Goal: Information Seeking & Learning: Learn about a topic

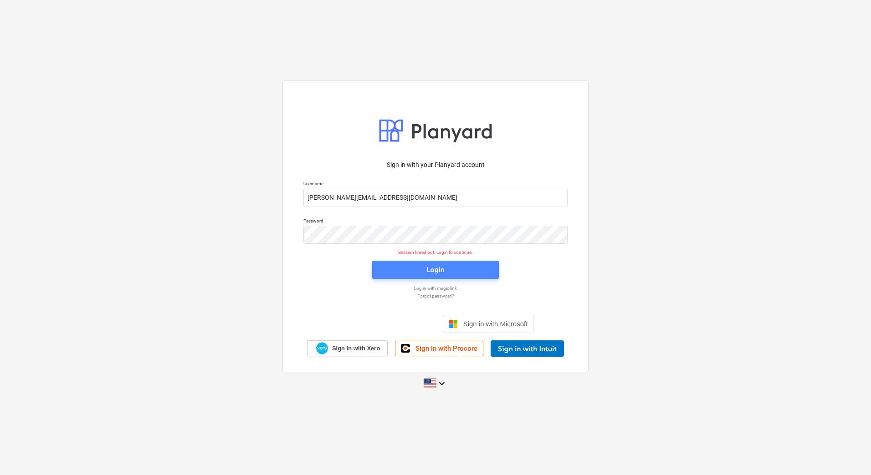
click at [432, 261] on button "Login" at bounding box center [435, 270] width 127 height 18
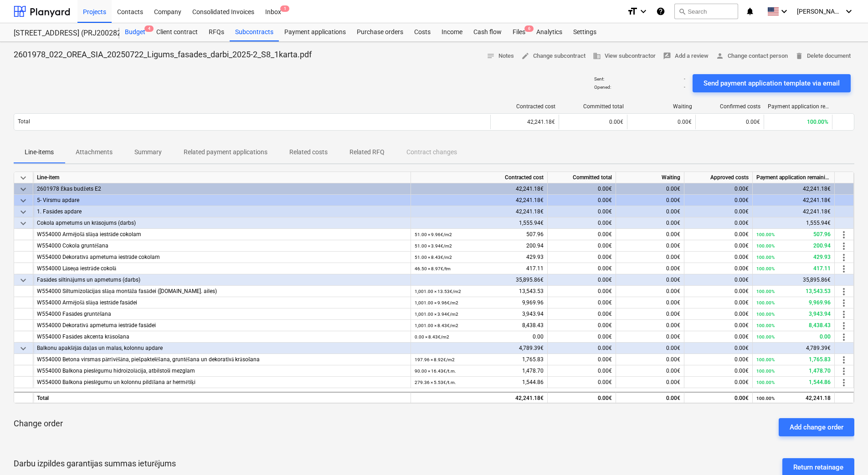
click at [143, 34] on div "Budget 4" at bounding box center [134, 32] width 31 height 18
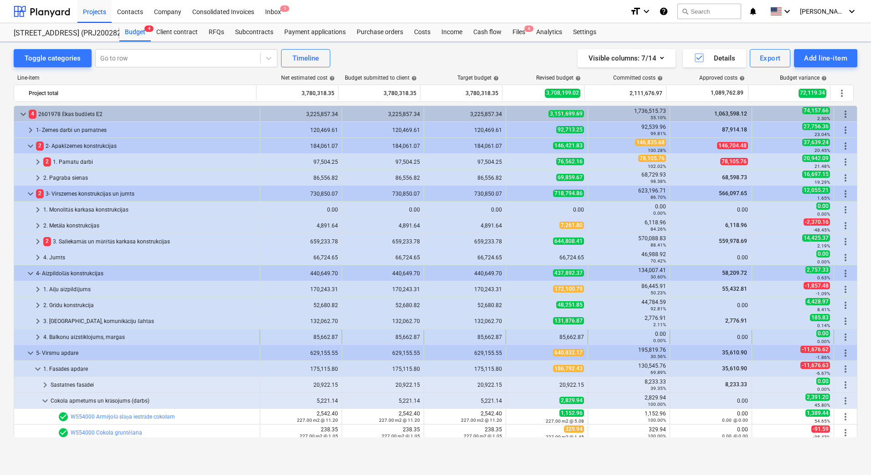
scroll to position [182, 0]
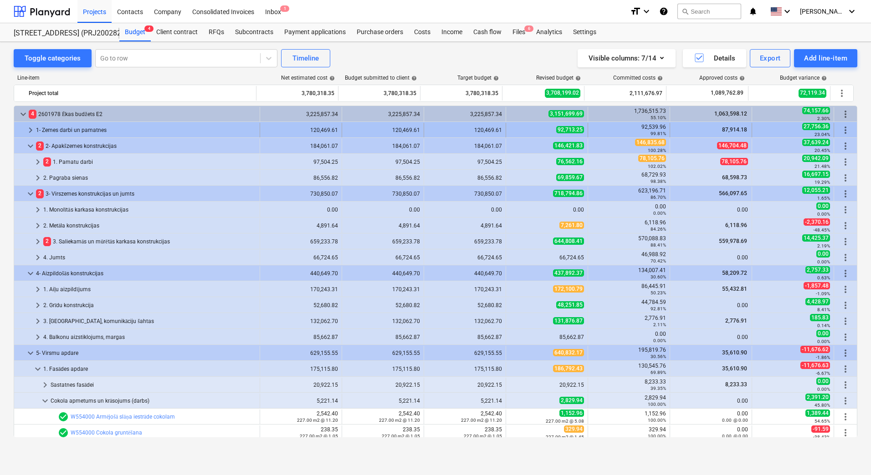
click at [87, 127] on div "1- Zemes darbi un pamatnes" at bounding box center [146, 130] width 220 height 15
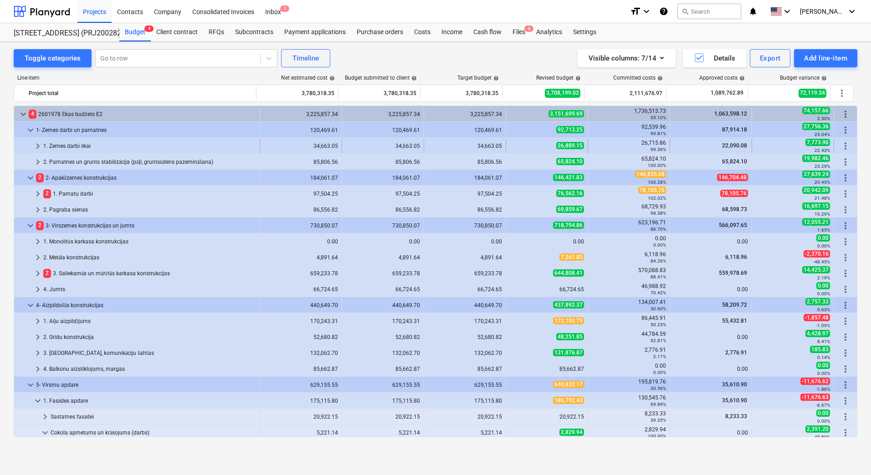
click at [73, 148] on div "1. Zemes darbi ēkai" at bounding box center [149, 146] width 213 height 15
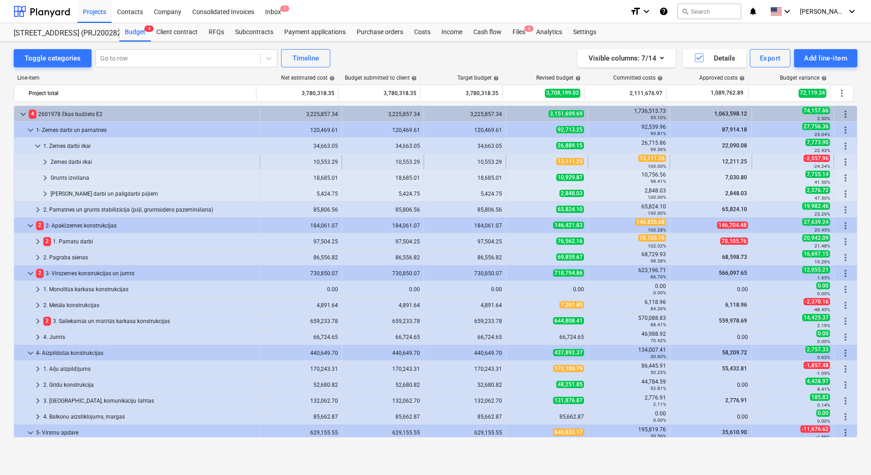
click at [74, 159] on div "Zemes darbi ēkai" at bounding box center [153, 162] width 205 height 15
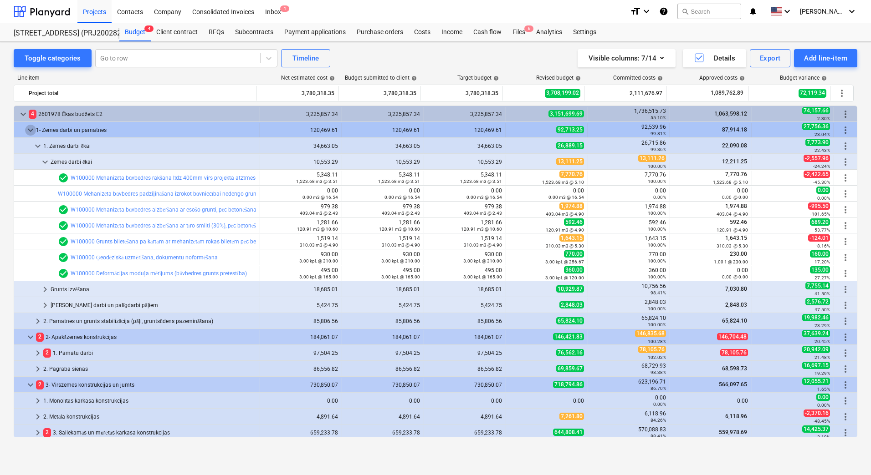
click at [31, 133] on span "keyboard_arrow_down" at bounding box center [30, 130] width 11 height 11
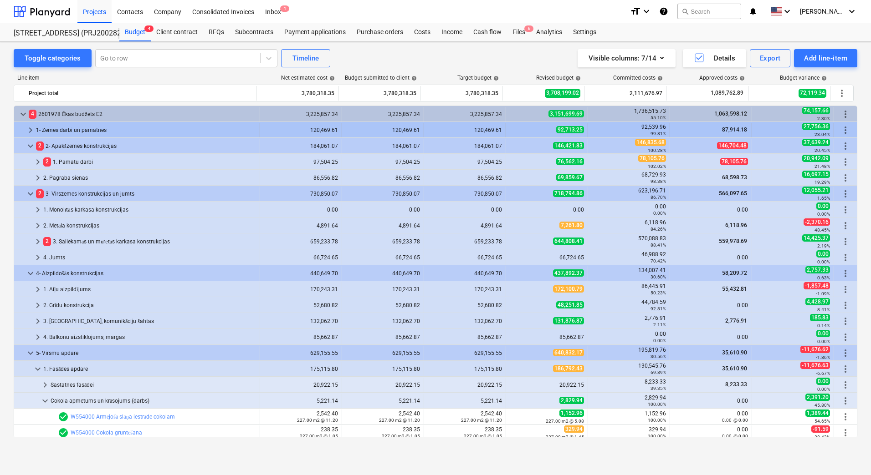
click at [31, 132] on span "keyboard_arrow_right" at bounding box center [30, 130] width 11 height 11
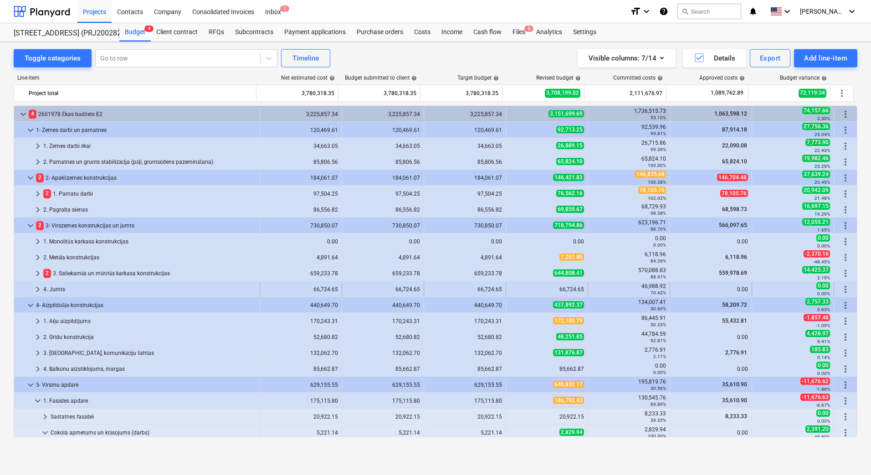
click at [37, 292] on span "keyboard_arrow_right" at bounding box center [37, 289] width 11 height 11
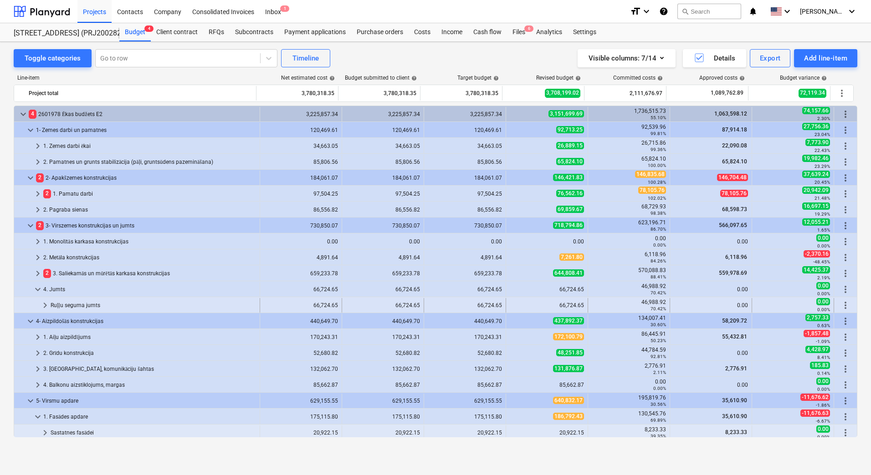
click at [129, 303] on div "Ruļļu seguma jumts" at bounding box center [153, 305] width 205 height 15
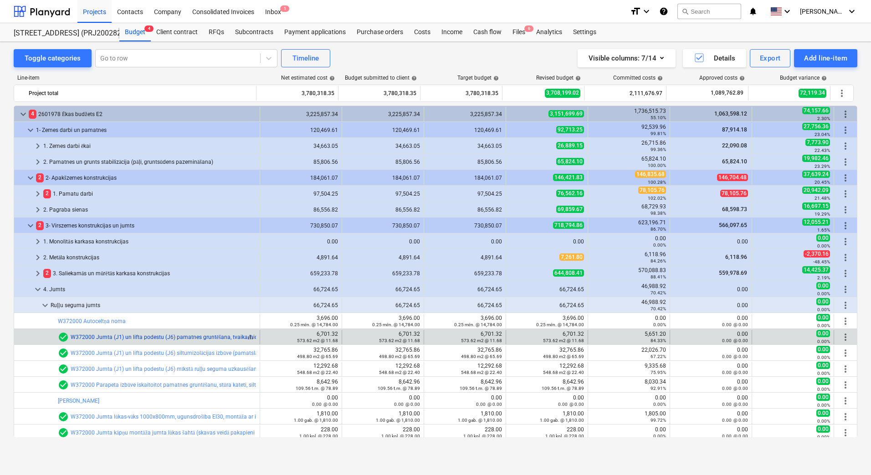
scroll to position [46, 0]
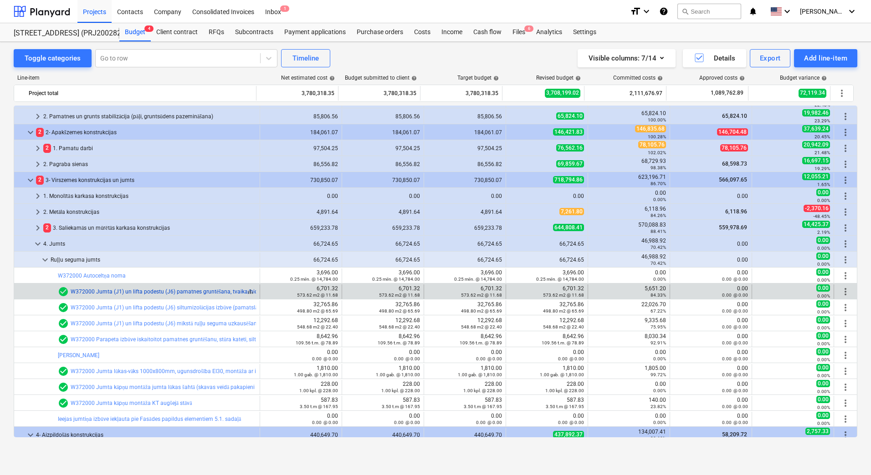
click at [148, 291] on link "W372000 Jumta (J1) un lifta podestu (J6) pamatnes gruntēšana, tvaika/hidroizolā…" at bounding box center [243, 292] width 344 height 6
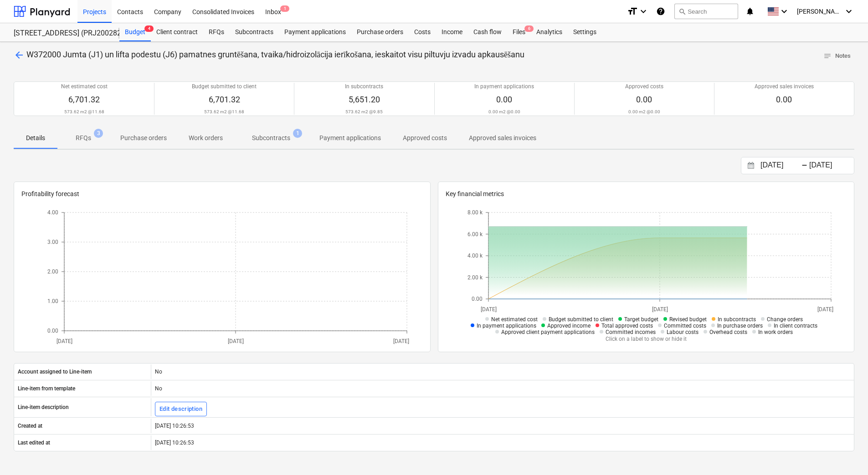
click at [277, 138] on p "Subcontracts" at bounding box center [271, 138] width 38 height 10
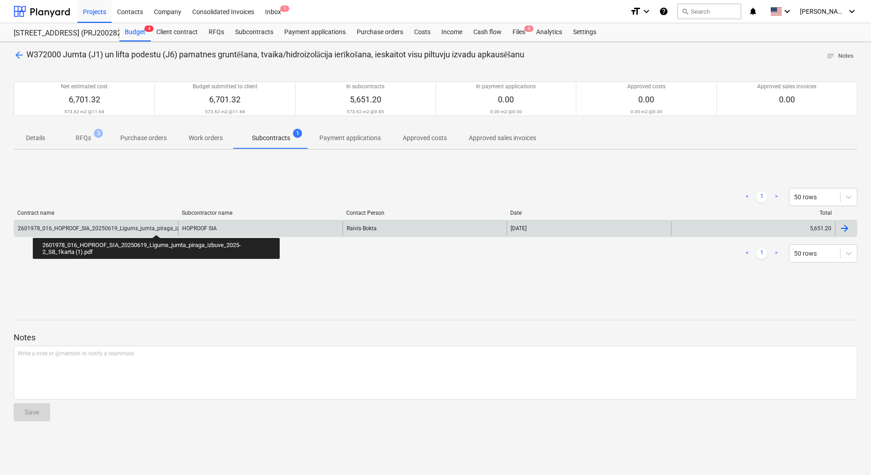
click at [156, 227] on div "2601978_016_HOPROOF_SIA_20250619_Ligums_jumta_piraga_izbuve_2025-2_S8_1karta (1…" at bounding box center [137, 228] width 238 height 6
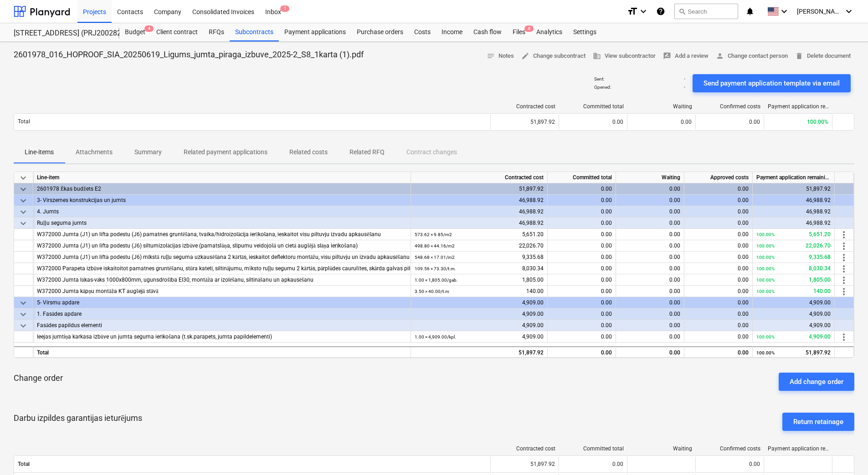
click at [269, 411] on div "Darbu izpildes garantijas ieturējums Return retainage" at bounding box center [434, 422] width 840 height 33
click at [184, 92] on div "Sent : - Opened : - Send payment application template via email" at bounding box center [434, 84] width 840 height 26
click at [107, 155] on p "Attachments" at bounding box center [94, 153] width 37 height 10
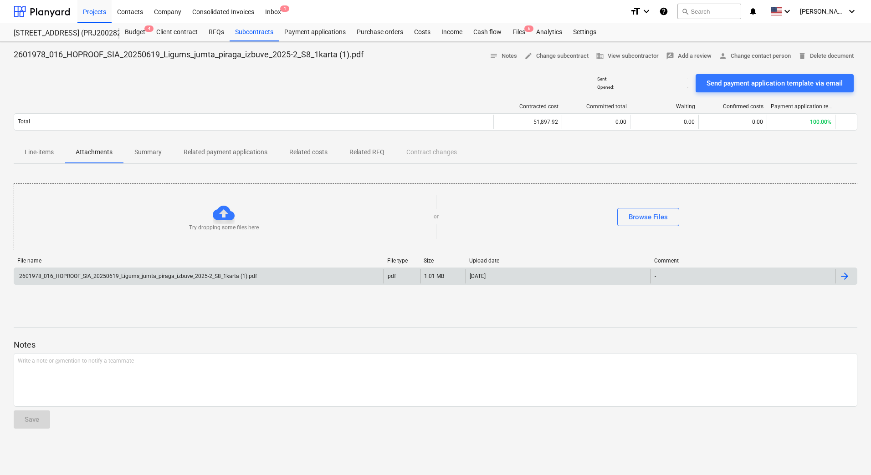
click at [152, 281] on div "2601978_016_HOPROOF_SIA_20250619_Ligums_jumta_piraga_izbuve_2025-2_S8_1karta (1…" at bounding box center [198, 276] width 369 height 15
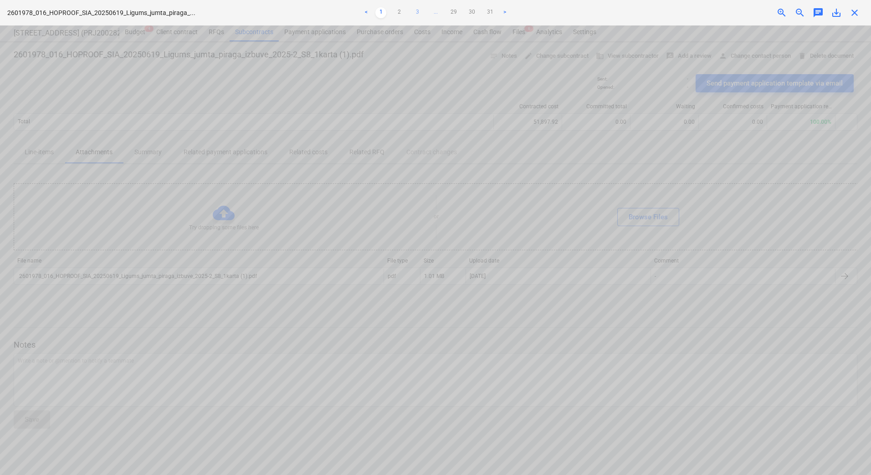
click at [421, 11] on link "3" at bounding box center [417, 12] width 11 height 11
click at [424, 10] on link "4" at bounding box center [426, 12] width 11 height 11
click at [436, 10] on link "5" at bounding box center [435, 12] width 11 height 11
click at [443, 11] on link "6" at bounding box center [444, 12] width 11 height 11
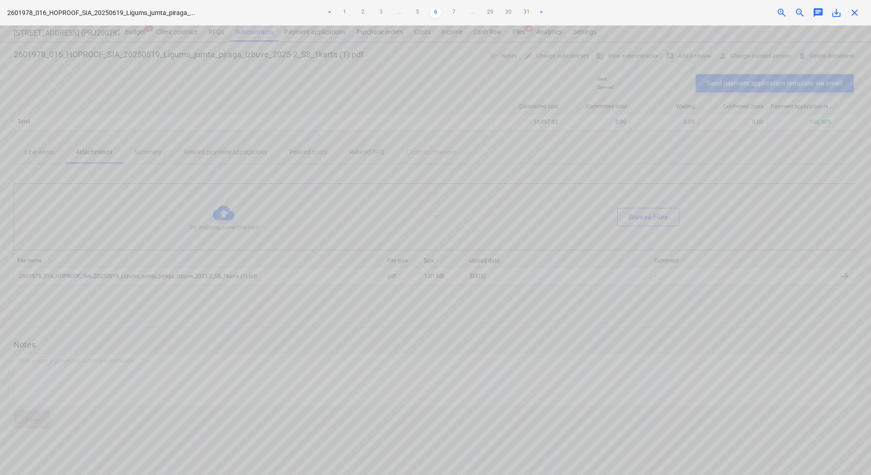
scroll to position [455, 0]
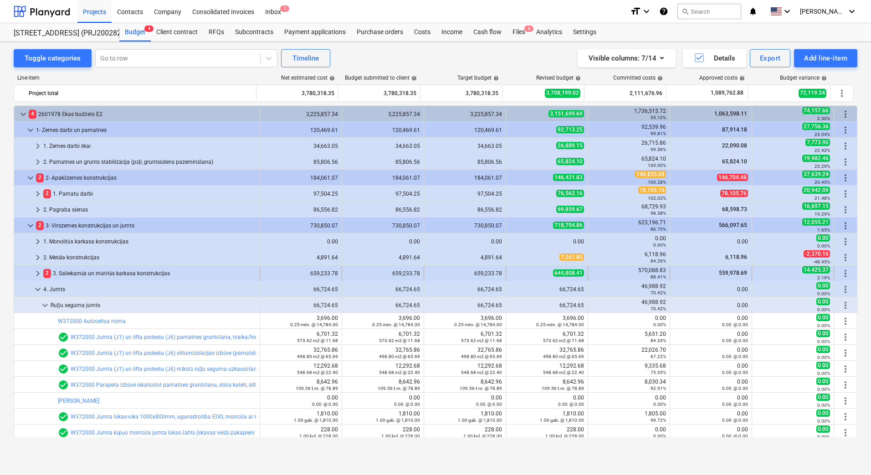
scroll to position [46, 0]
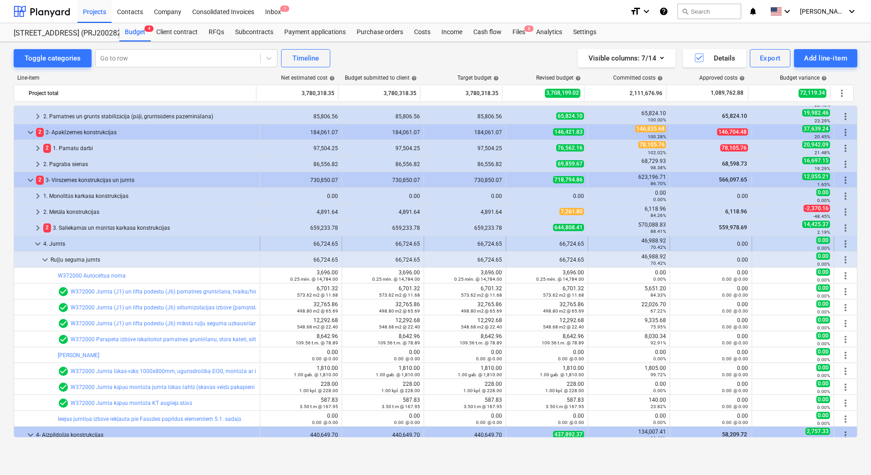
click at [35, 244] on span "keyboard_arrow_down" at bounding box center [37, 244] width 11 height 11
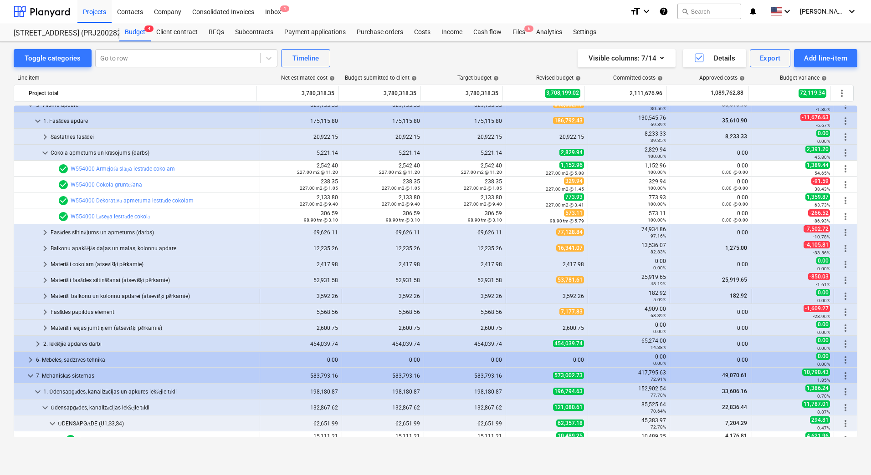
scroll to position [410, 0]
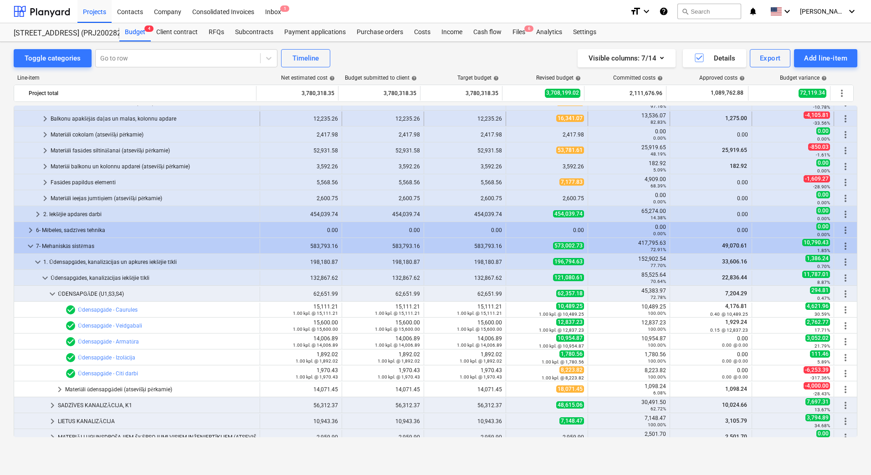
click at [46, 117] on span "keyboard_arrow_right" at bounding box center [45, 118] width 11 height 11
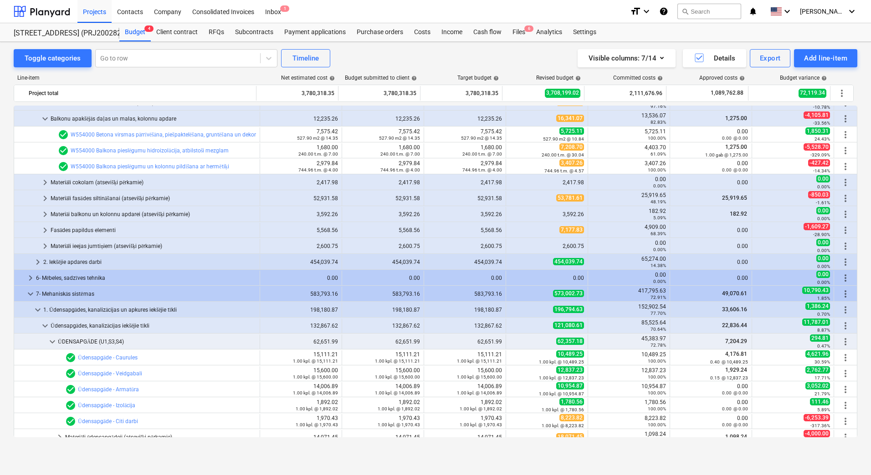
click at [156, 151] on link "W554000 Balkona pieslēgumu hidroizolācija, atbilstoši mezglam" at bounding box center [150, 151] width 158 height 6
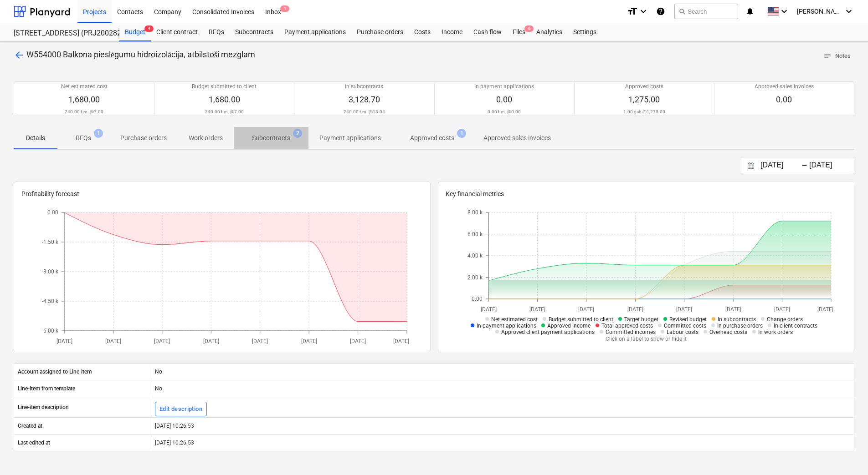
click at [273, 140] on p "Subcontracts" at bounding box center [271, 138] width 38 height 10
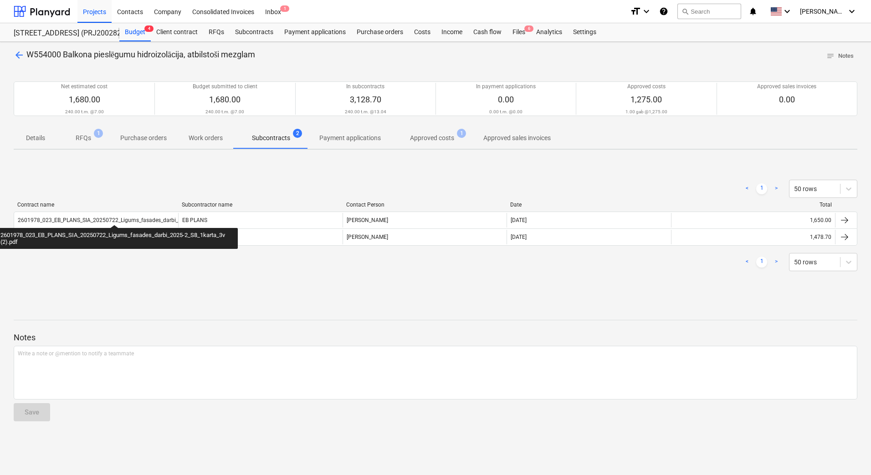
click at [114, 216] on div "2601978_023_EB_PLANS_SIA_20250722_Ligums_fasades_darbi_2025-2_S8_1karta_3v (2).…" at bounding box center [96, 220] width 164 height 15
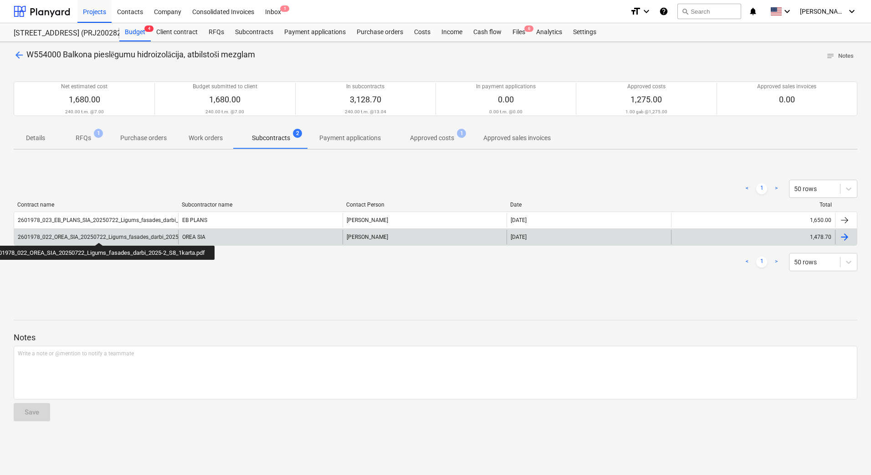
click at [100, 235] on div "2601978_022_OREA_SIA_20250722_Ligums_fasades_darbi_2025-2_S8_1karta.pdf" at bounding box center [119, 237] width 202 height 6
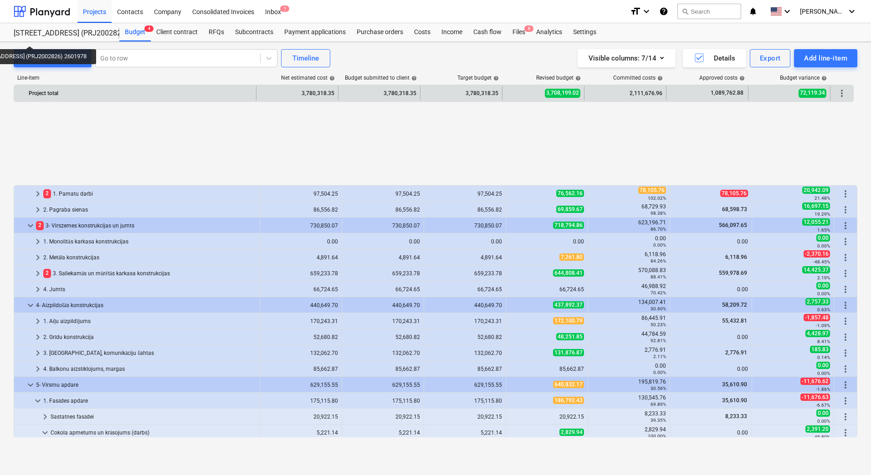
scroll to position [410, 0]
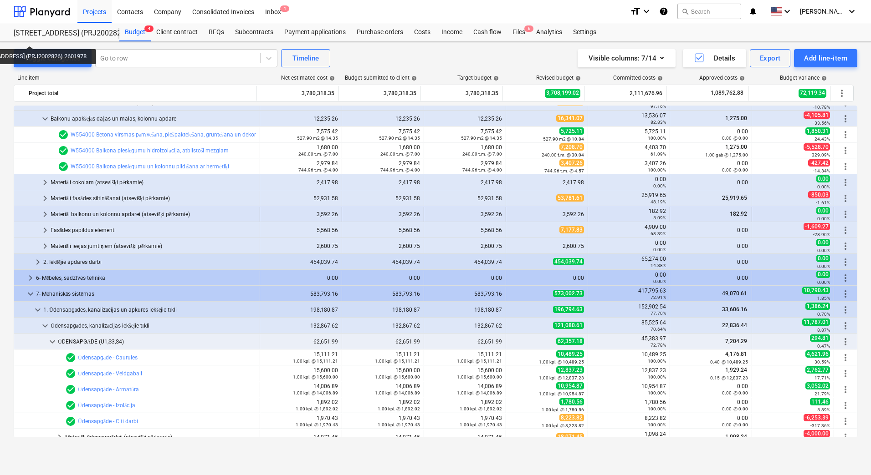
click at [86, 213] on div "Materiāi balkonu un kolonnu apdarei (atsevišķi pērkamie)" at bounding box center [153, 214] width 205 height 15
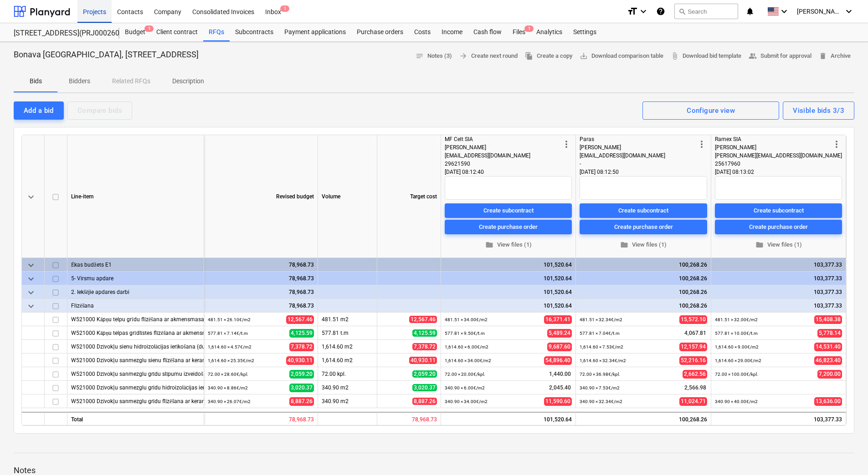
click at [95, 11] on div "Projects" at bounding box center [94, 11] width 34 height 23
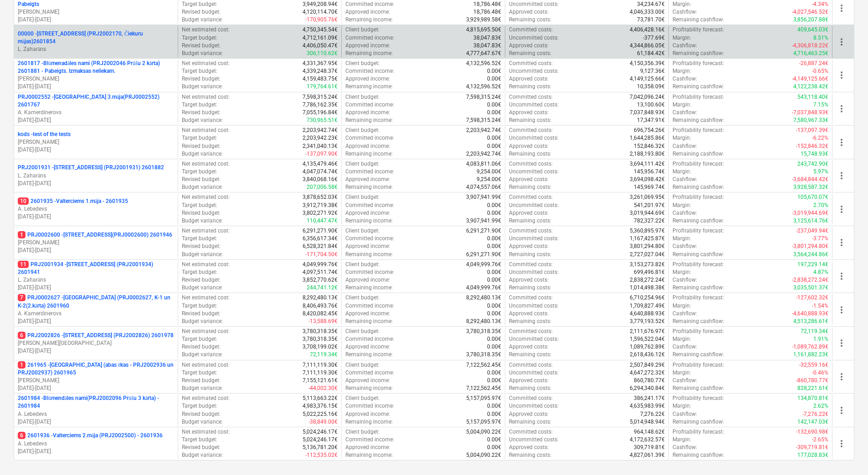
scroll to position [248, 0]
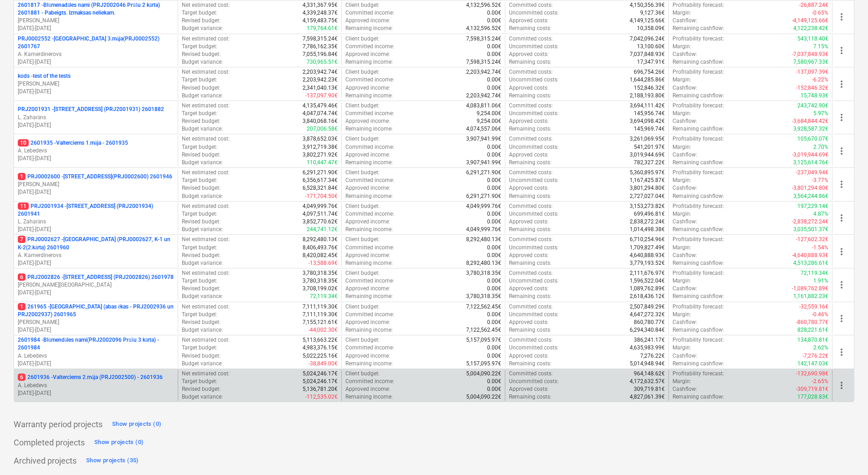
click at [124, 377] on p "6 2601936 - Valterciems 2.māja (PRJ2002500) - 2601936" at bounding box center [90, 378] width 145 height 8
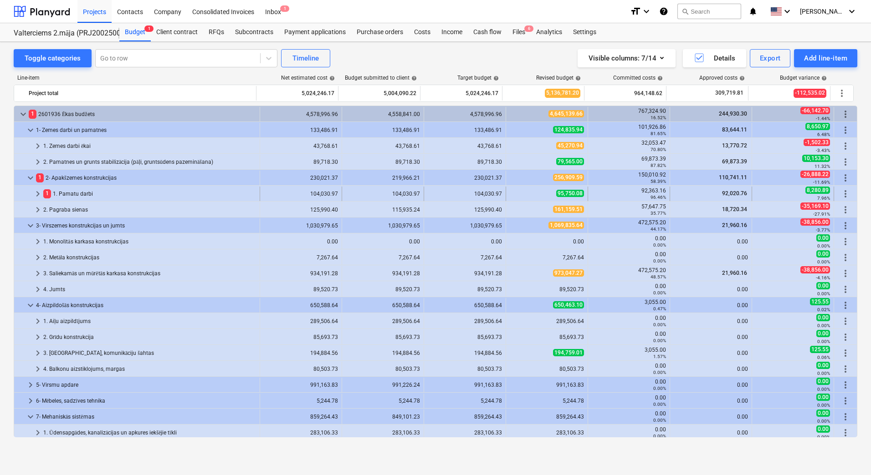
click at [91, 193] on div "1 1. Pamatu darbi" at bounding box center [149, 194] width 213 height 15
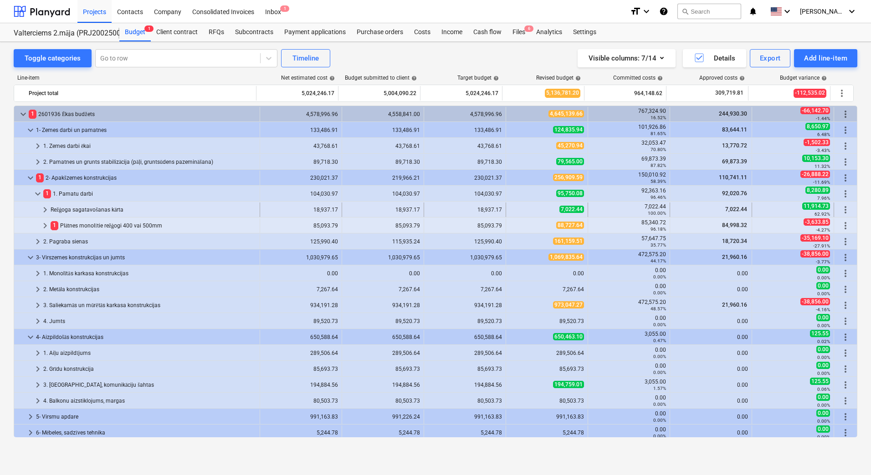
click at [102, 214] on div "Režģoga sagatavošanas kārta" at bounding box center [153, 210] width 205 height 15
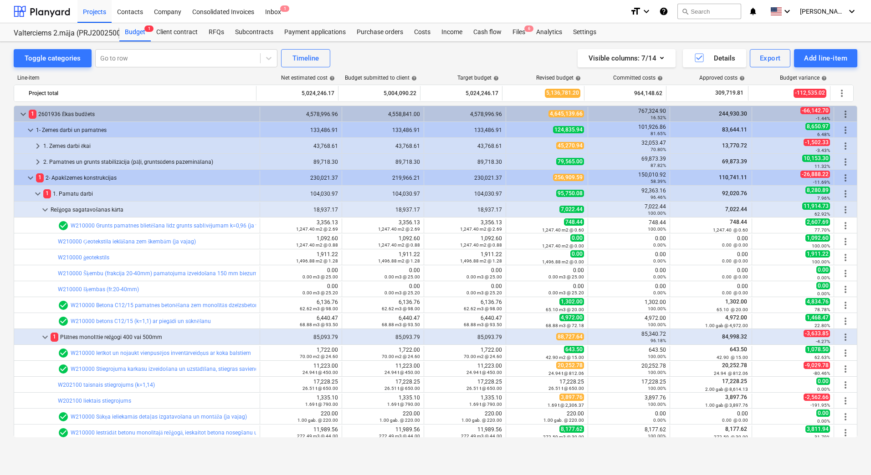
scroll to position [182, 0]
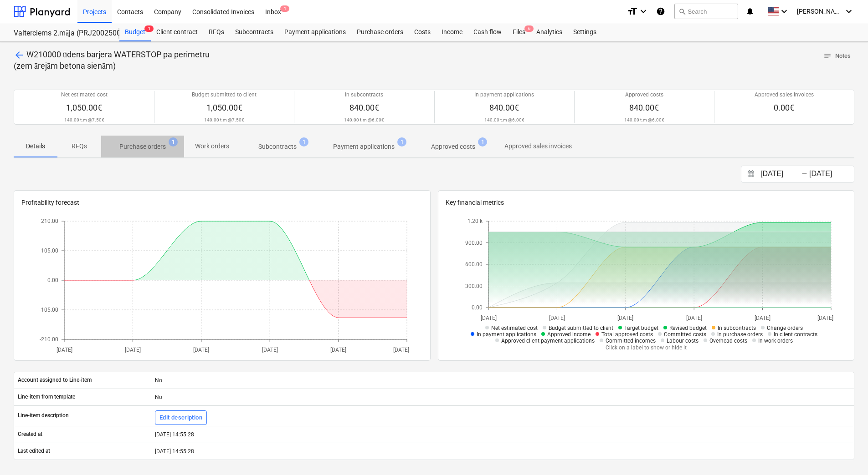
click at [149, 147] on p "Purchase orders" at bounding box center [142, 147] width 46 height 10
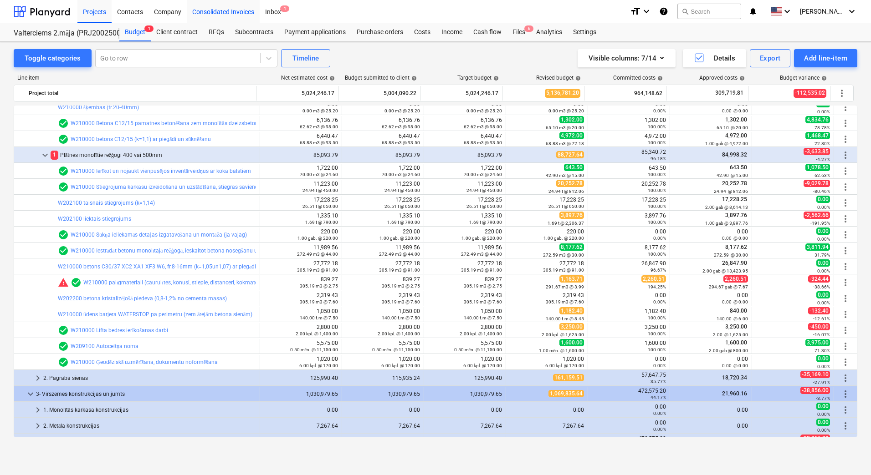
scroll to position [182, 0]
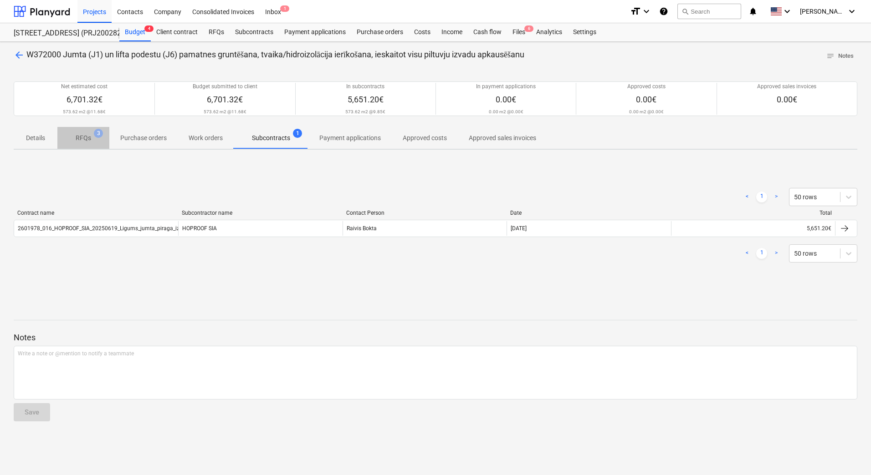
click at [83, 143] on span "RFQs 3" at bounding box center [83, 138] width 52 height 16
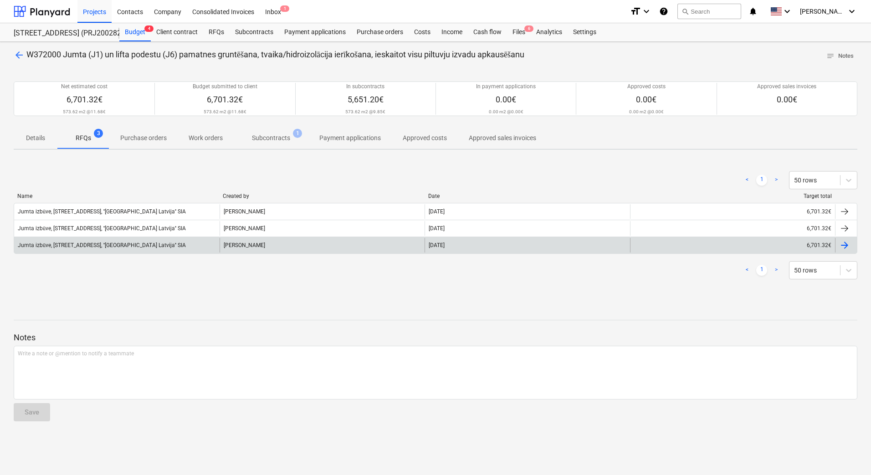
click at [146, 245] on div "Jumta izbūve, Stendes iela 8, ''Bonava Latvija'' SIA" at bounding box center [116, 245] width 205 height 15
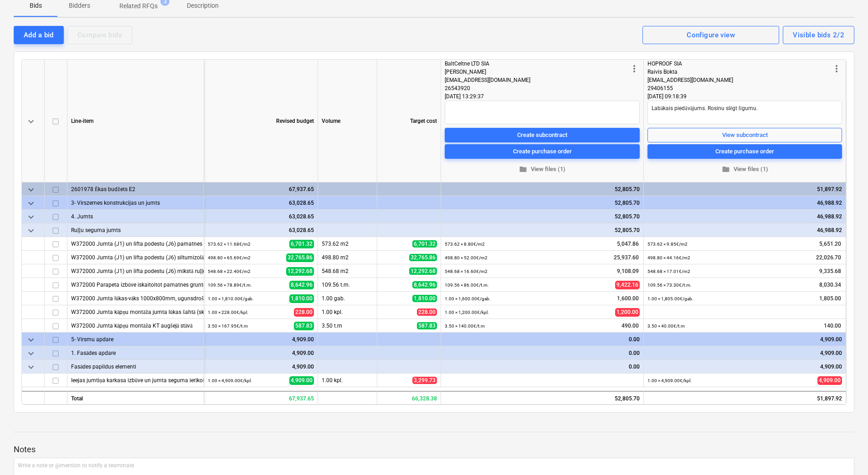
scroll to position [137, 0]
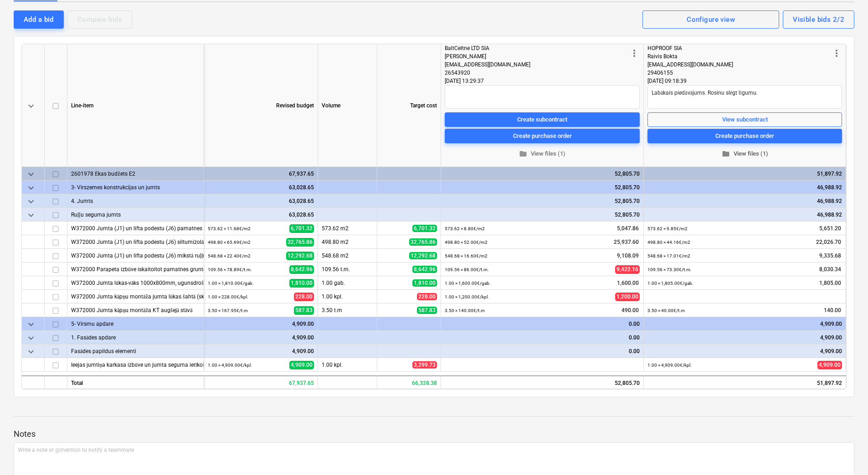
click at [753, 151] on span "folder View files (1)" at bounding box center [744, 154] width 187 height 10
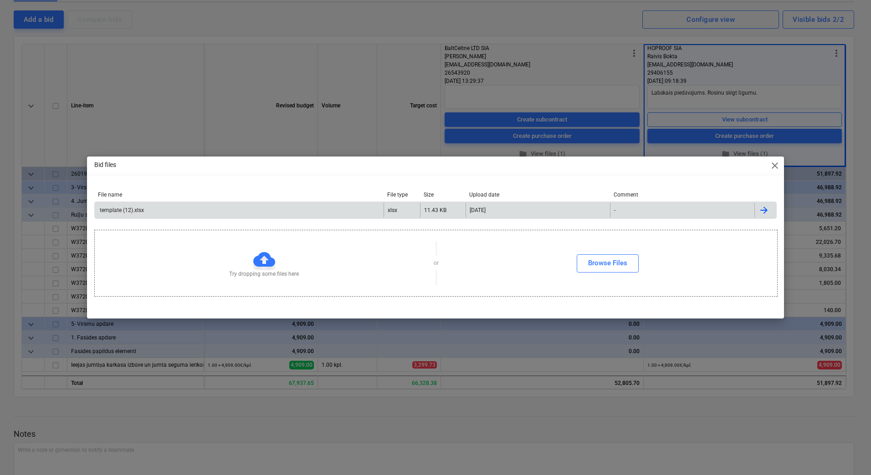
click at [141, 204] on div "template (12).xlsx" at bounding box center [239, 210] width 289 height 15
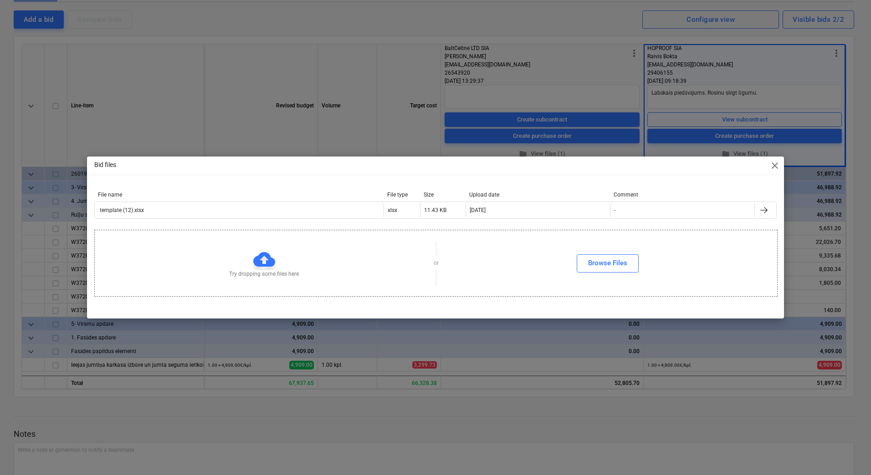
drag, startPoint x: 508, startPoint y: 45, endPoint x: 533, endPoint y: 51, distance: 26.0
click at [508, 45] on div "Bid files close File name File type Size Upload date Comment template (12).xlsx…" at bounding box center [435, 237] width 871 height 475
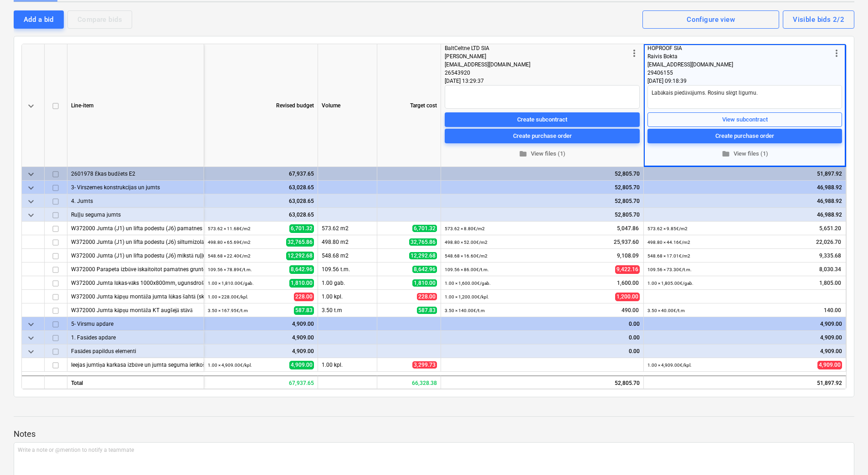
scroll to position [0, 0]
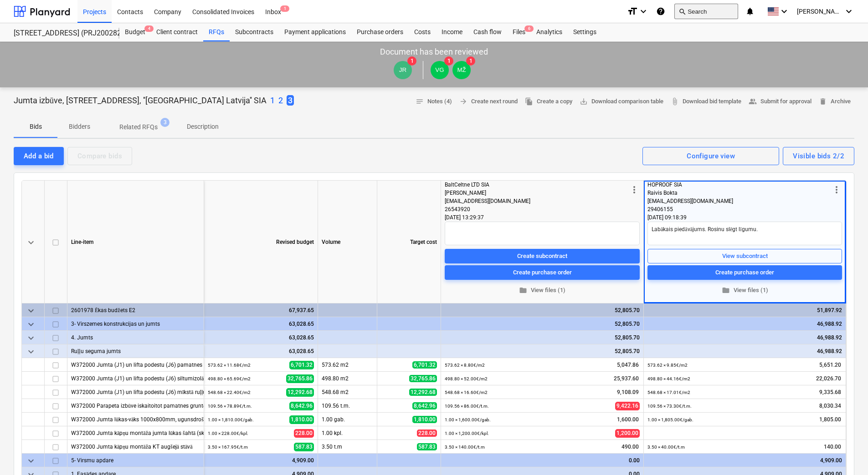
type textarea "x"
